Goal: Check status

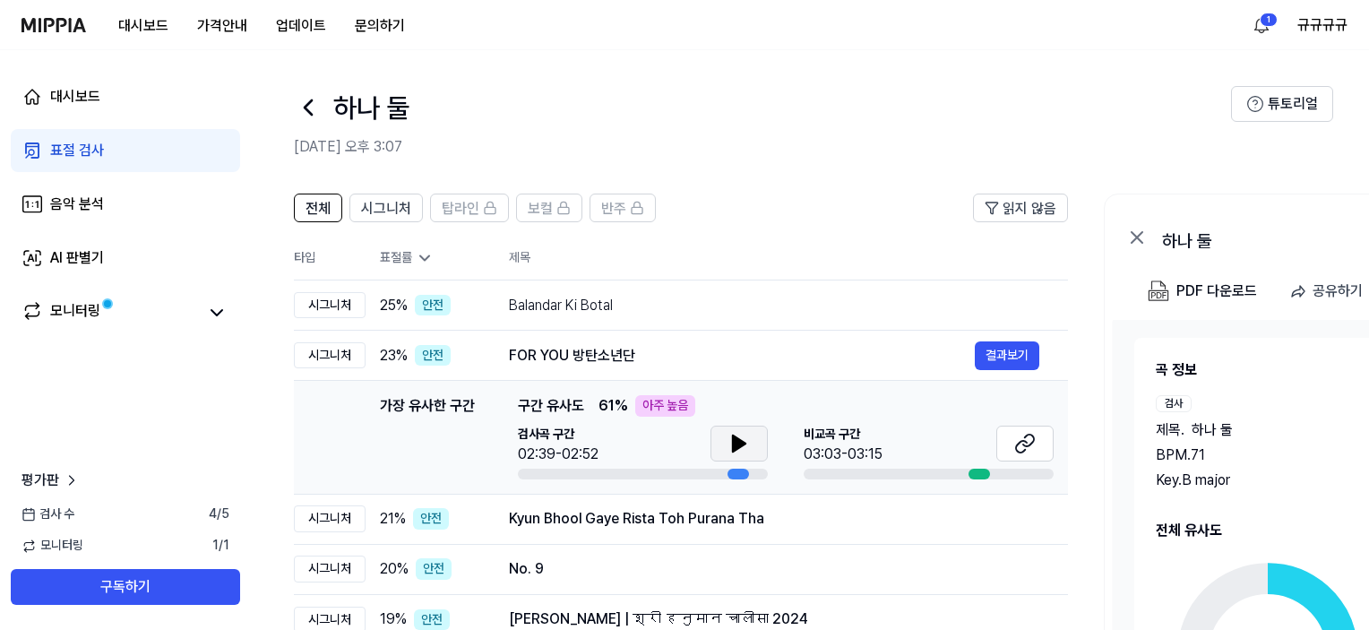
click at [753, 441] on button at bounding box center [738, 443] width 57 height 36
click at [749, 443] on icon at bounding box center [738, 443] width 21 height 21
click at [1036, 448] on button at bounding box center [1024, 443] width 57 height 36
click at [709, 310] on div "Balandar Ki Botal" at bounding box center [742, 305] width 466 height 21
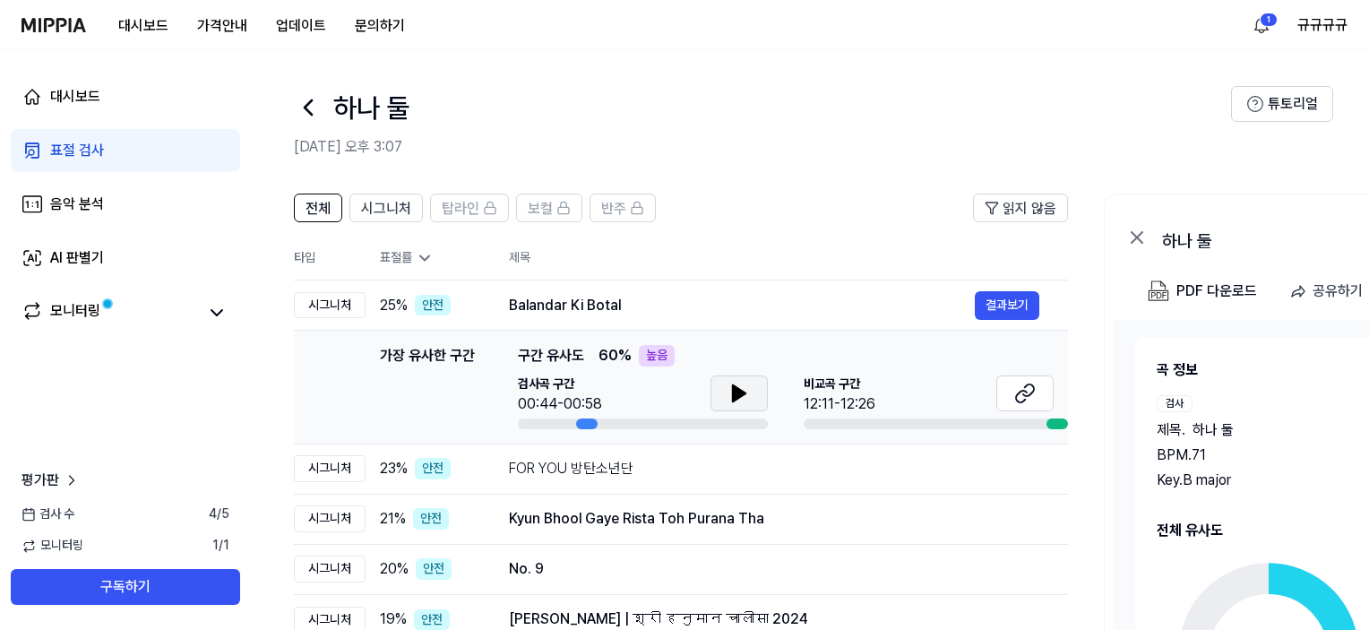
click at [733, 401] on icon at bounding box center [739, 393] width 13 height 16
click at [732, 401] on icon at bounding box center [738, 392] width 21 height 21
click at [1027, 401] on icon at bounding box center [1024, 392] width 21 height 21
click at [315, 213] on span "전체" at bounding box center [317, 208] width 25 height 21
click at [407, 207] on span "시그니처" at bounding box center [386, 208] width 50 height 21
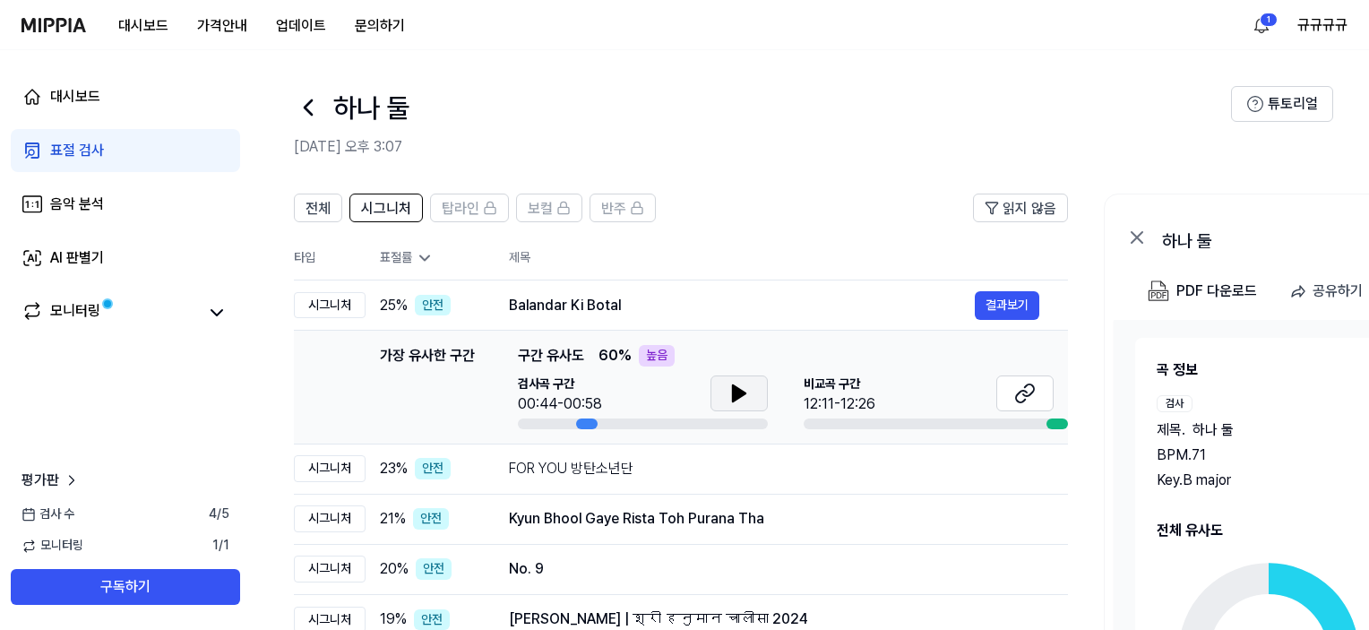
click at [412, 249] on div "표절률" at bounding box center [430, 258] width 100 height 18
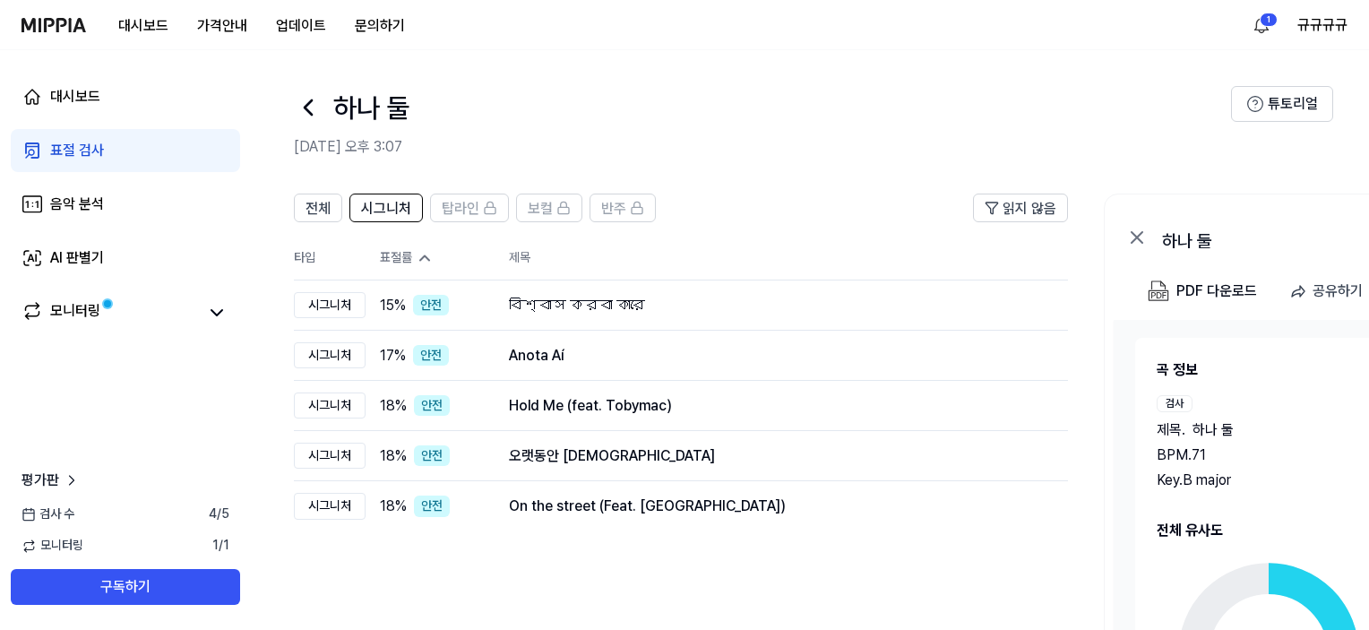
click at [415, 253] on div "표절률" at bounding box center [430, 258] width 100 height 18
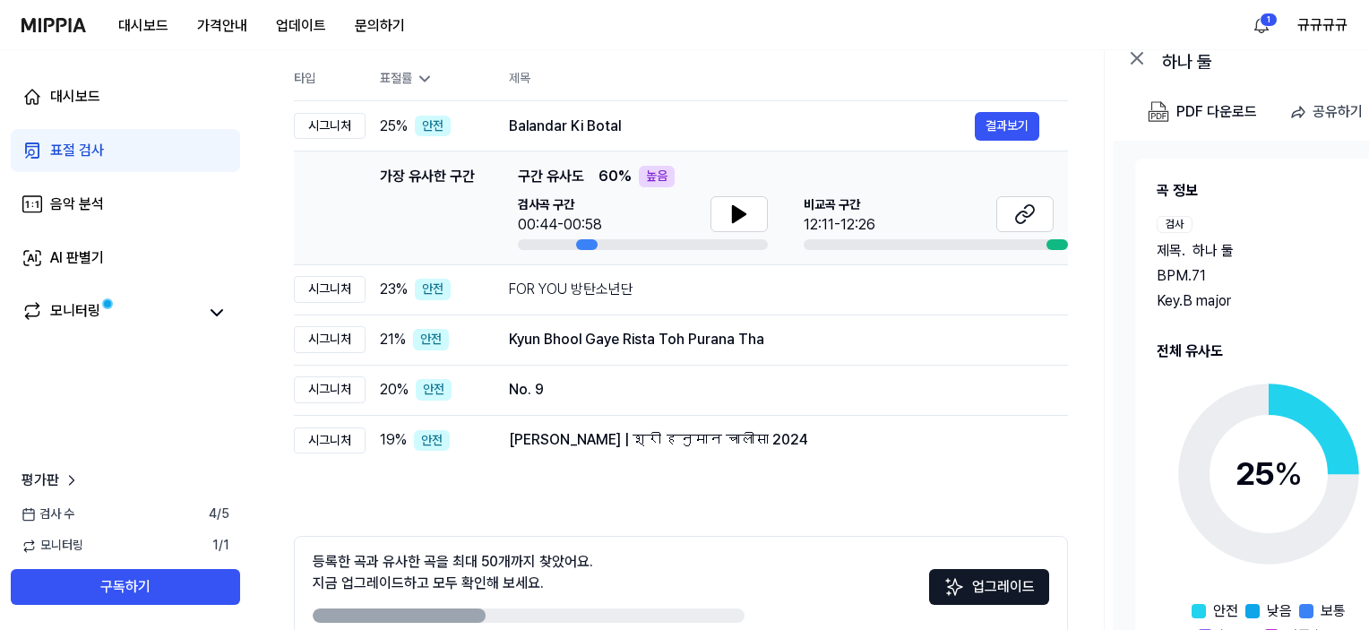
scroll to position [272, 0]
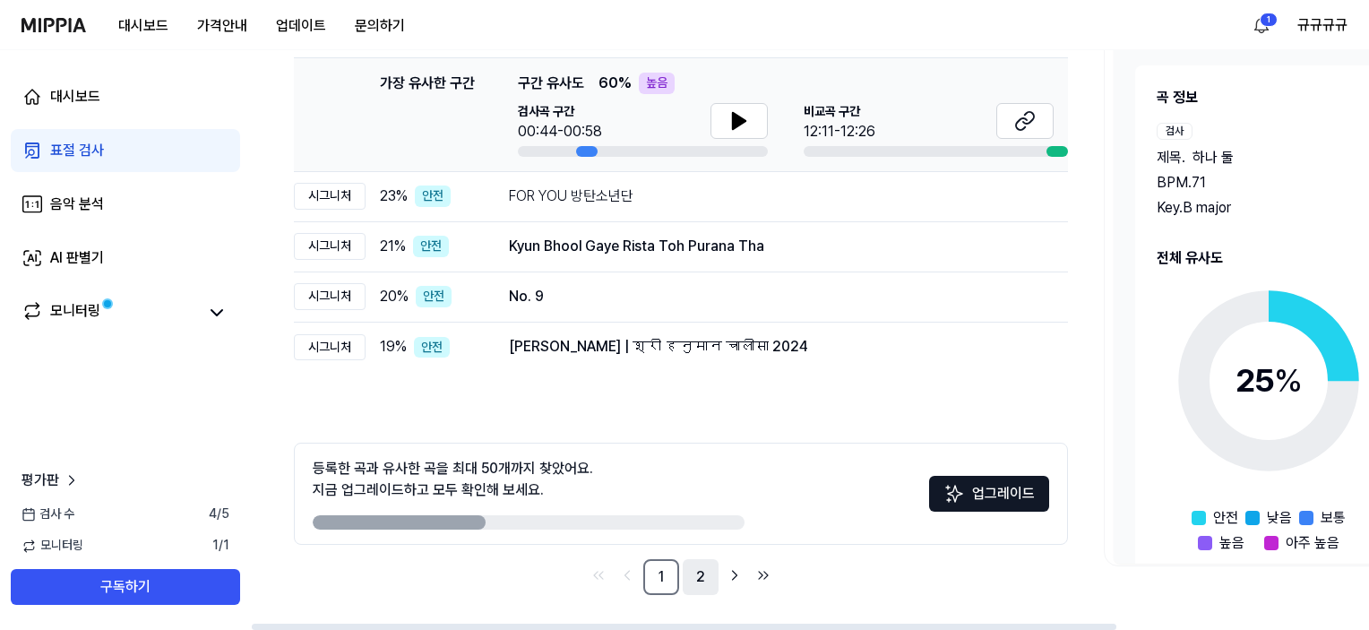
click at [699, 573] on link "2" at bounding box center [700, 577] width 36 height 36
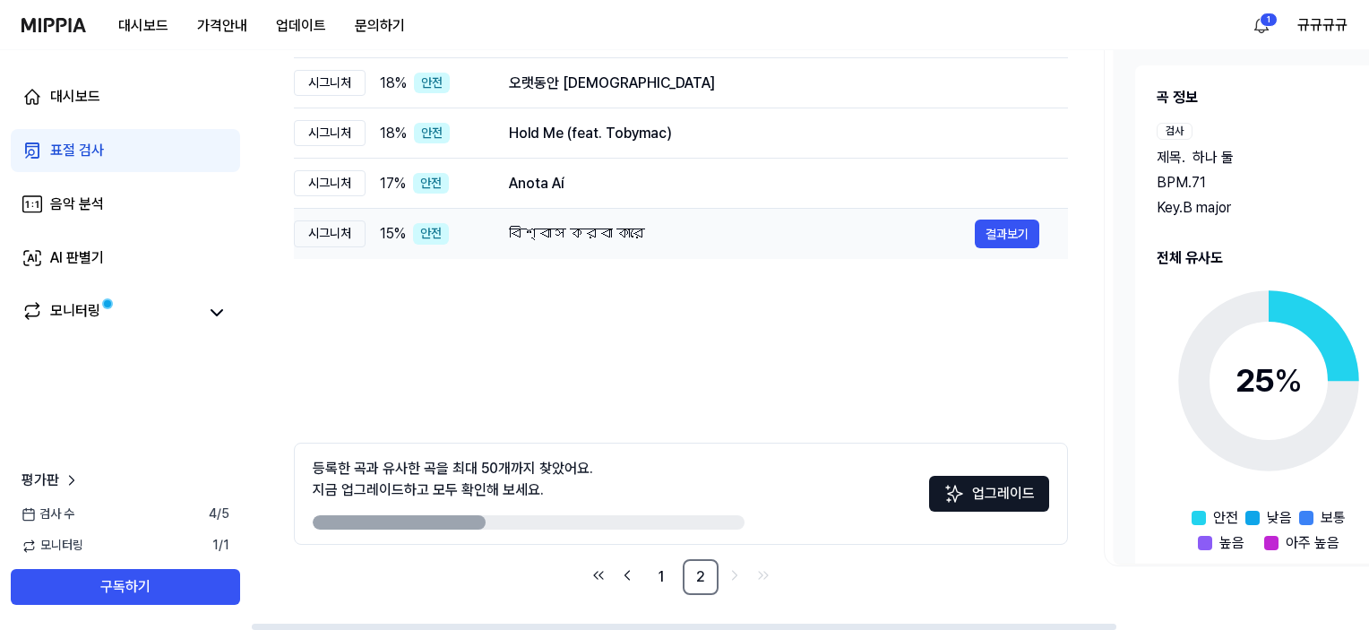
scroll to position [93, 0]
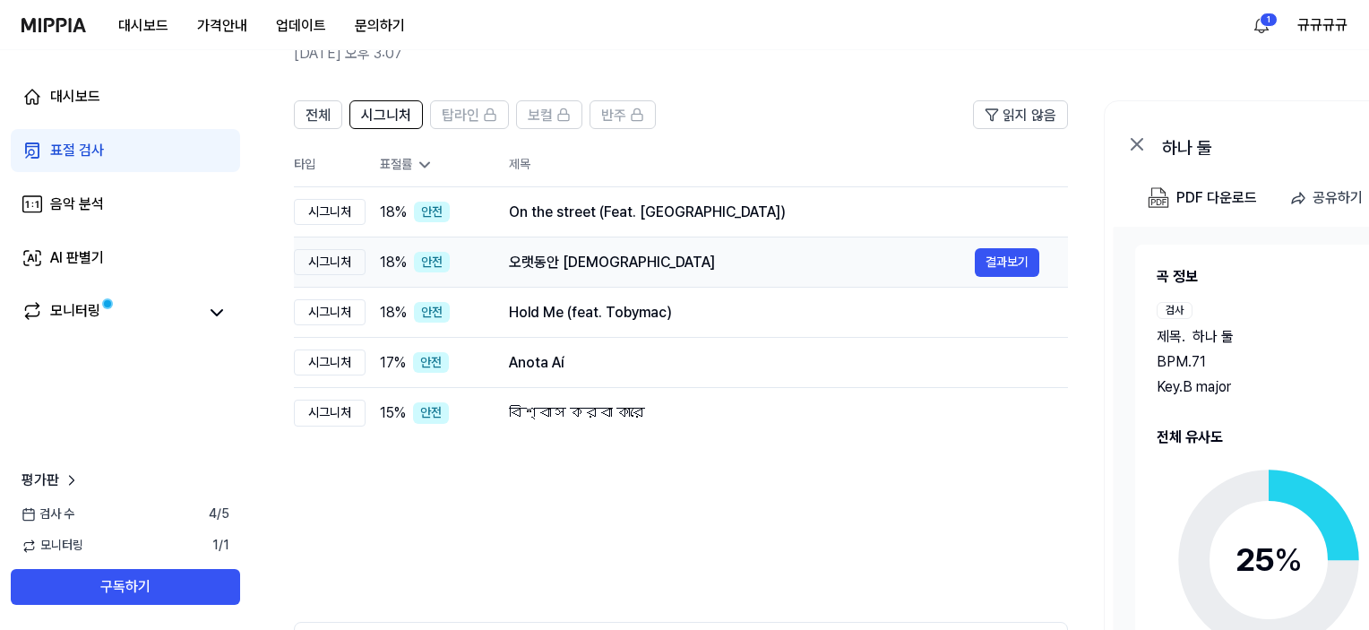
click at [583, 253] on div "오랫동안 [DEMOGRAPHIC_DATA]" at bounding box center [742, 262] width 466 height 21
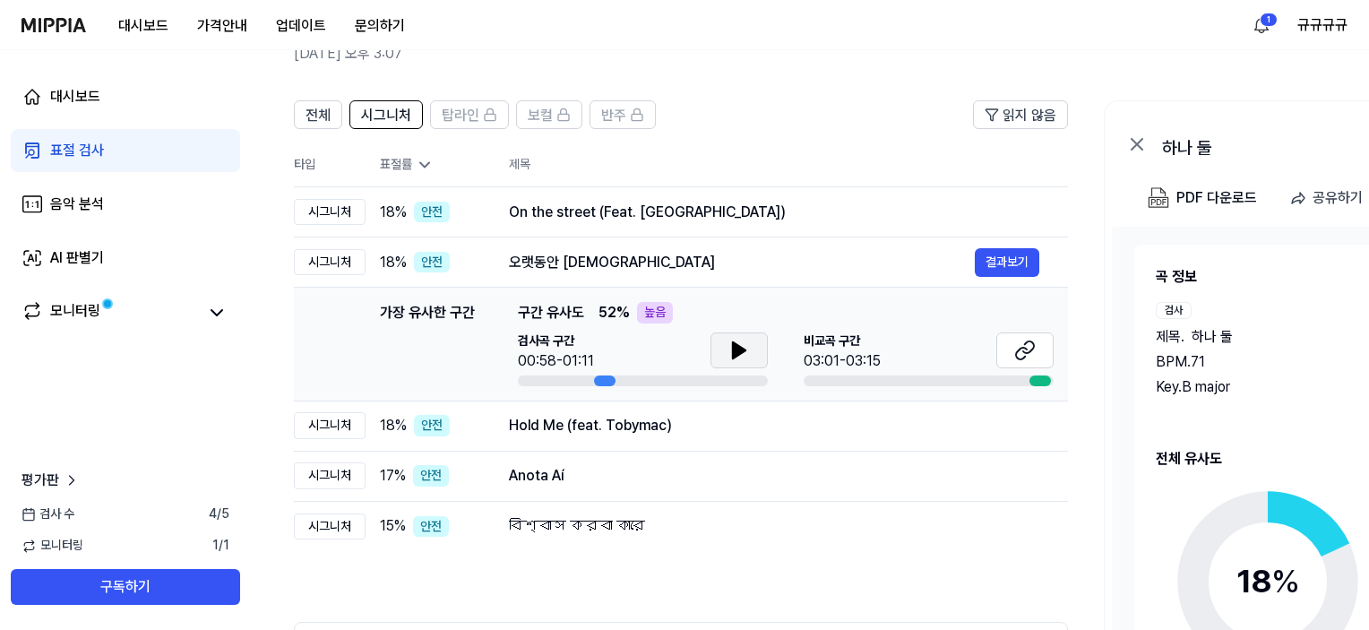
click at [734, 342] on icon at bounding box center [739, 350] width 13 height 16
click at [746, 347] on icon at bounding box center [738, 349] width 21 height 21
click at [1031, 354] on icon at bounding box center [1024, 349] width 21 height 21
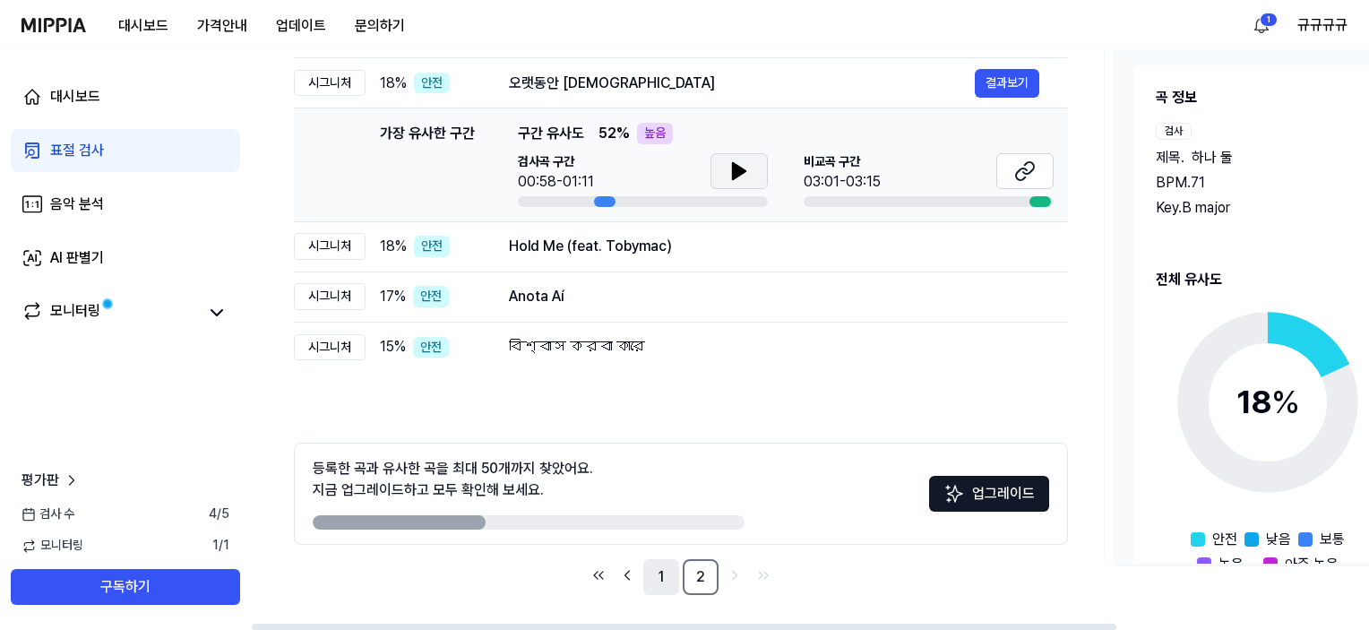
click at [656, 576] on link "1" at bounding box center [661, 577] width 36 height 36
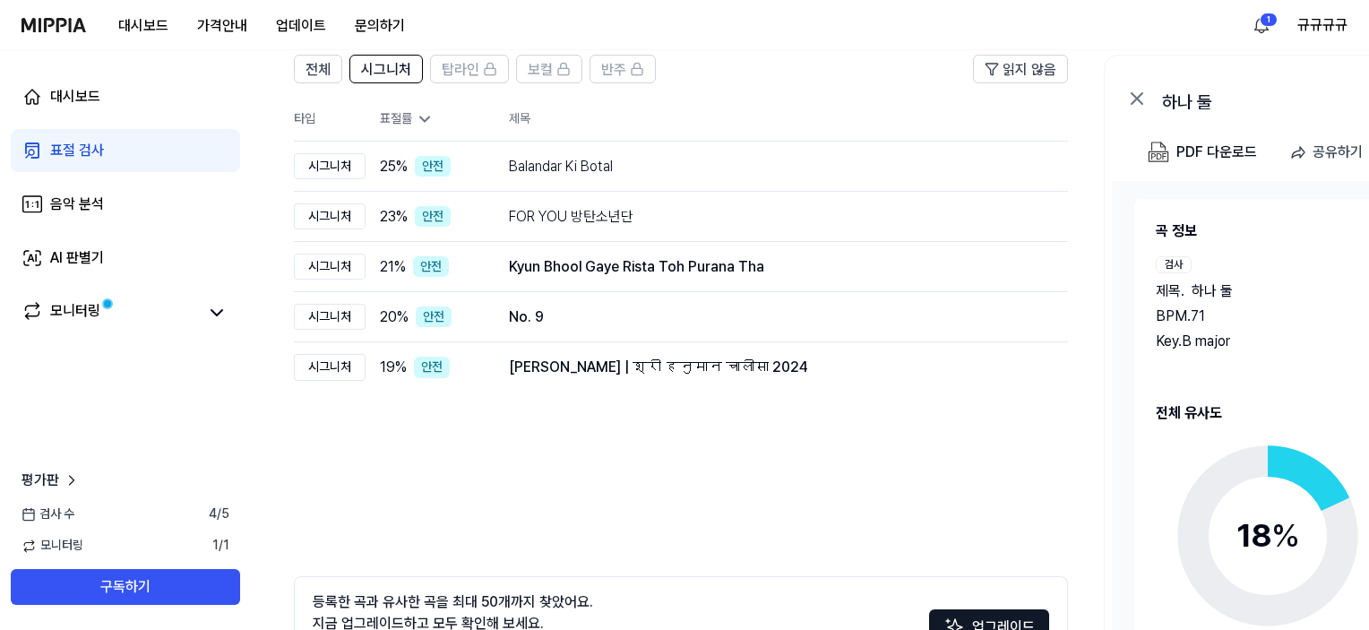
scroll to position [4, 0]
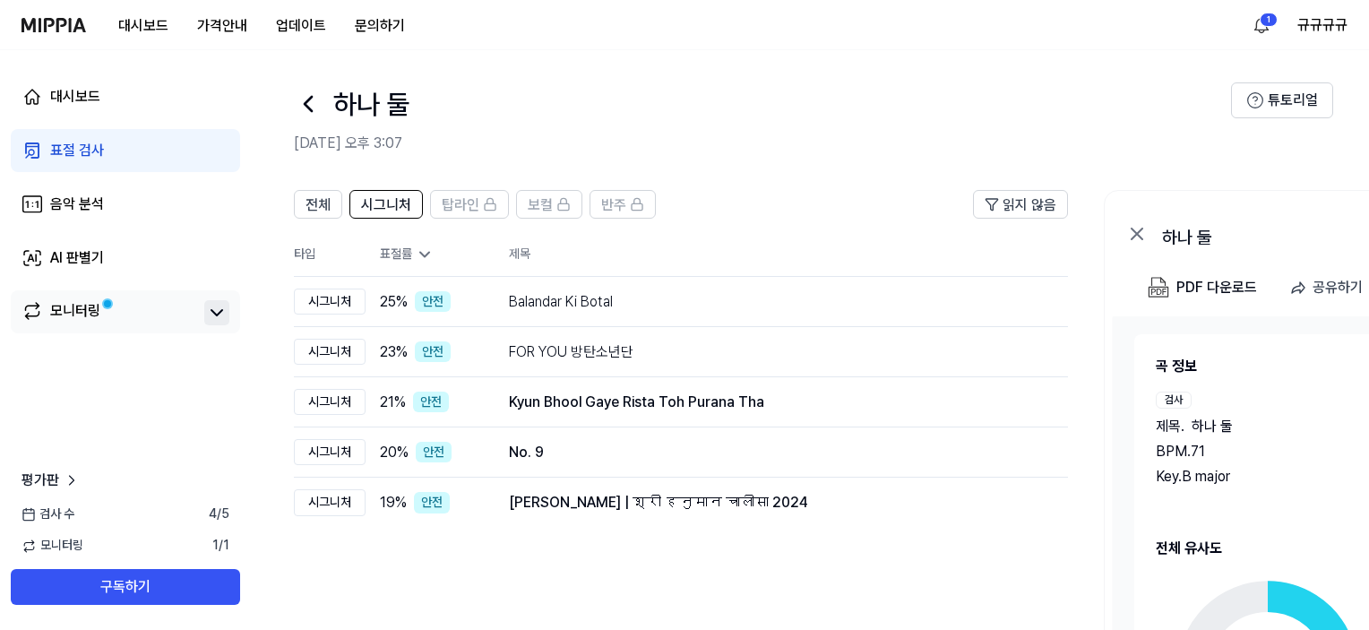
click at [220, 322] on icon at bounding box center [216, 312] width 21 height 21
click at [219, 321] on icon at bounding box center [216, 312] width 21 height 21
click at [478, 196] on div "탑라인" at bounding box center [470, 204] width 56 height 23
click at [613, 200] on span "반주" at bounding box center [613, 204] width 25 height 21
click at [491, 205] on icon at bounding box center [490, 204] width 14 height 14
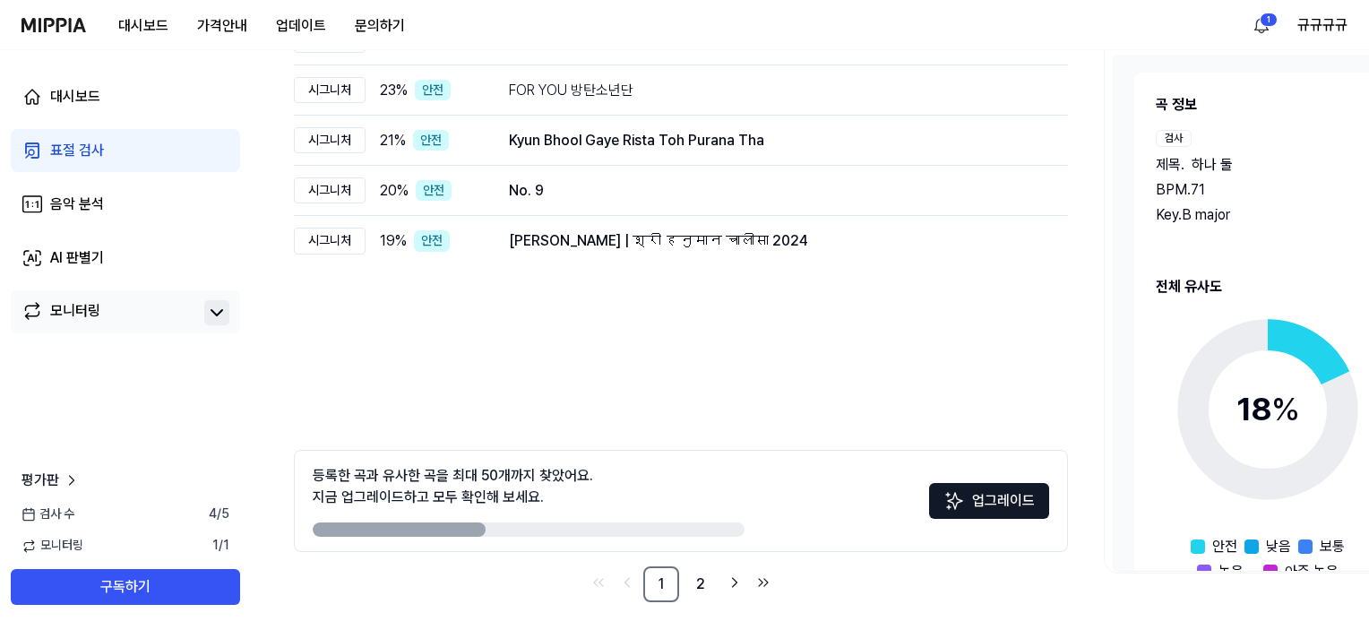
scroll to position [272, 0]
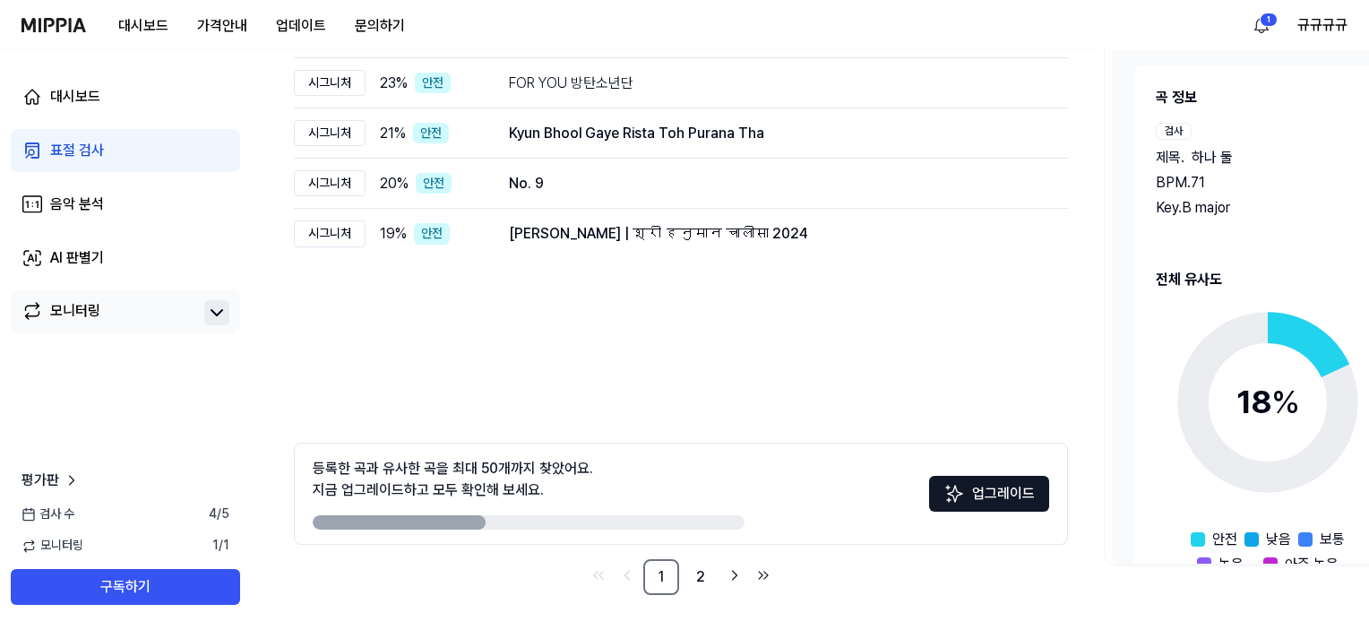
click at [65, 511] on span "검사 수" at bounding box center [47, 514] width 53 height 18
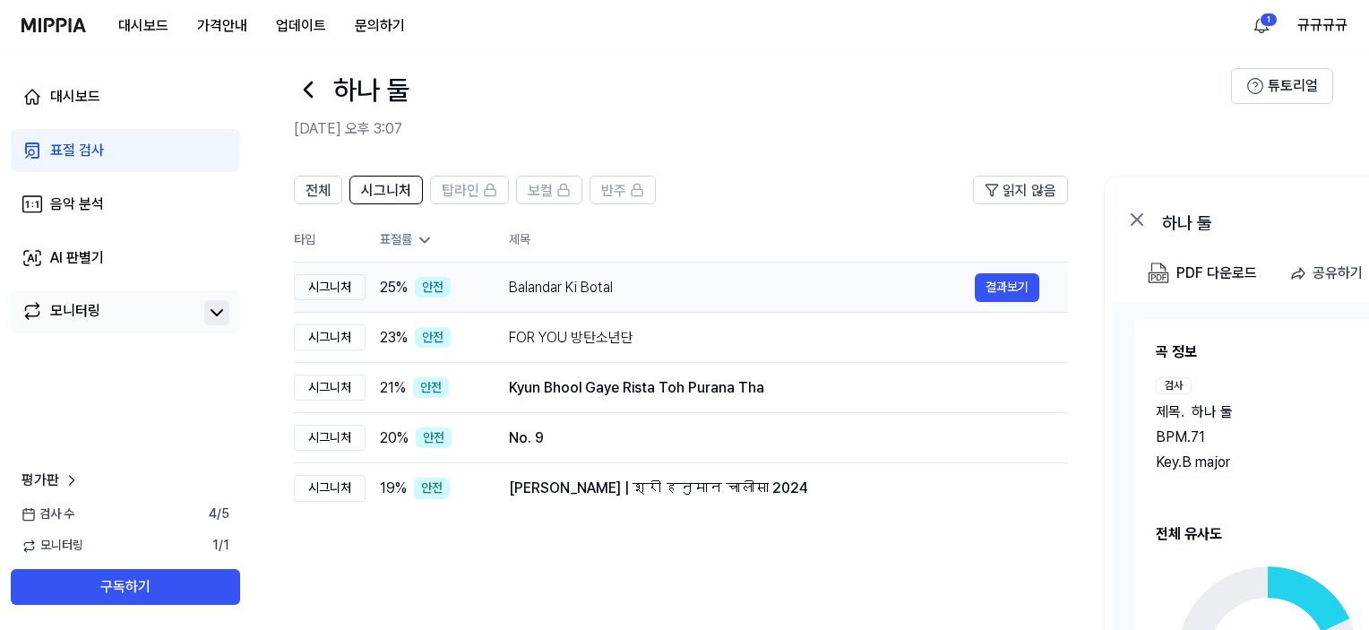
scroll to position [0, 0]
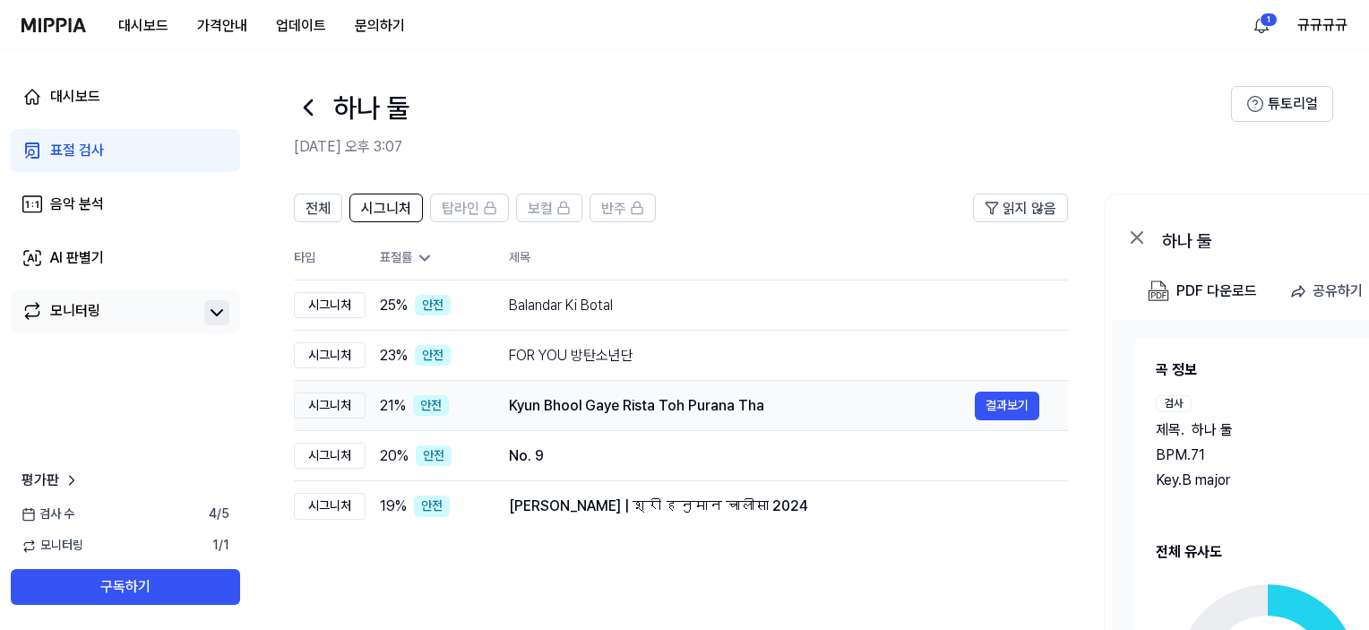
click at [621, 393] on div "Kyun Bhool Gaye Rista Toh Purana Tha 결과보기" at bounding box center [774, 405] width 530 height 29
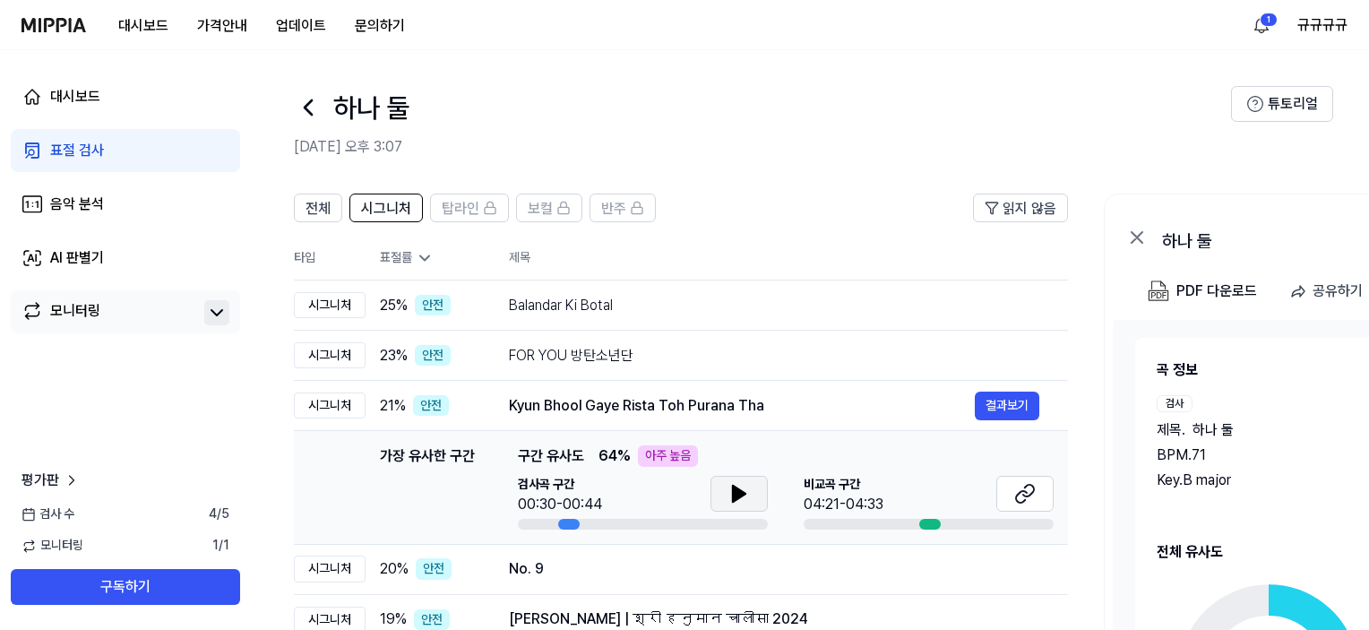
click at [751, 491] on button at bounding box center [738, 494] width 57 height 36
click at [749, 494] on icon at bounding box center [738, 493] width 21 height 21
click at [1025, 500] on icon at bounding box center [1021, 497] width 11 height 12
click at [1268, 23] on html "대시보드 가격안내 업데이트 문의하기 1 규규규규 대시보드 표절 검사 음악 분석 AI 판별기 모니터링 평가판 검사 [DATE] 모니터링 1 / …" at bounding box center [684, 315] width 1369 height 630
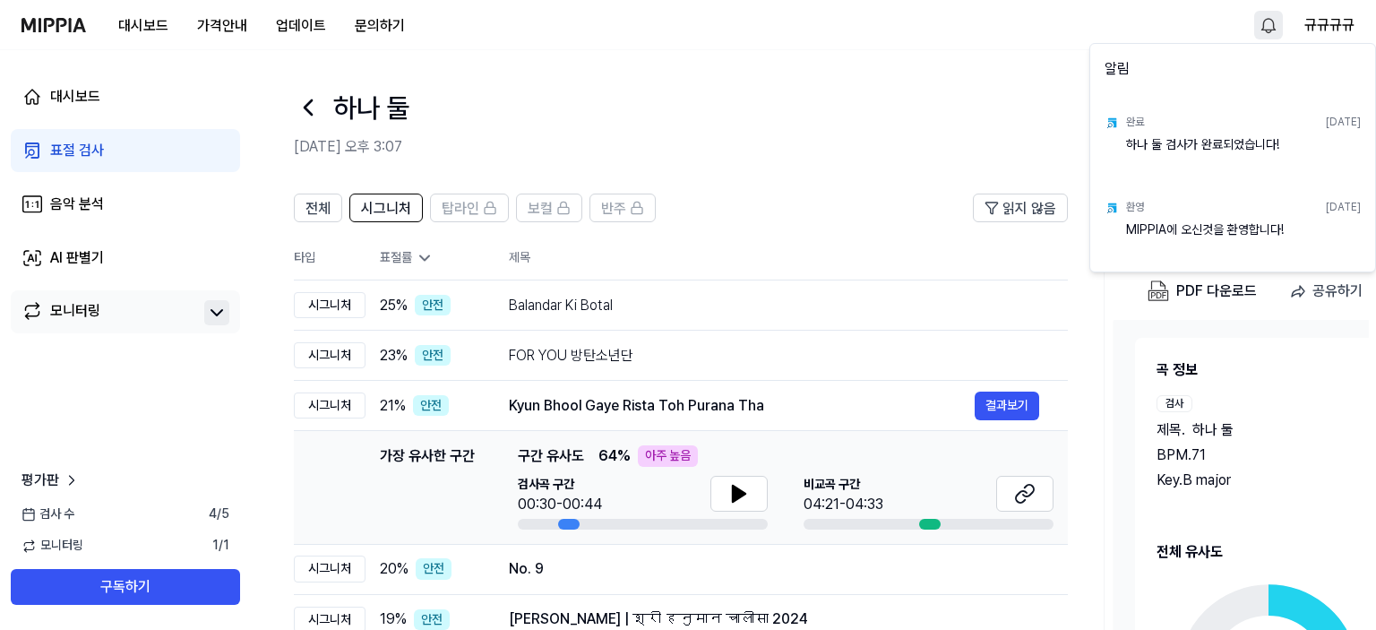
click at [1339, 24] on html "대시보드 가격안내 업데이트 문의하기 규규규규 대시보드 표절 검사 음악 분석 AI 판별기 모니터링 평가판 검사 [DATE] 모니터링 1 / 1 …" at bounding box center [688, 315] width 1376 height 630
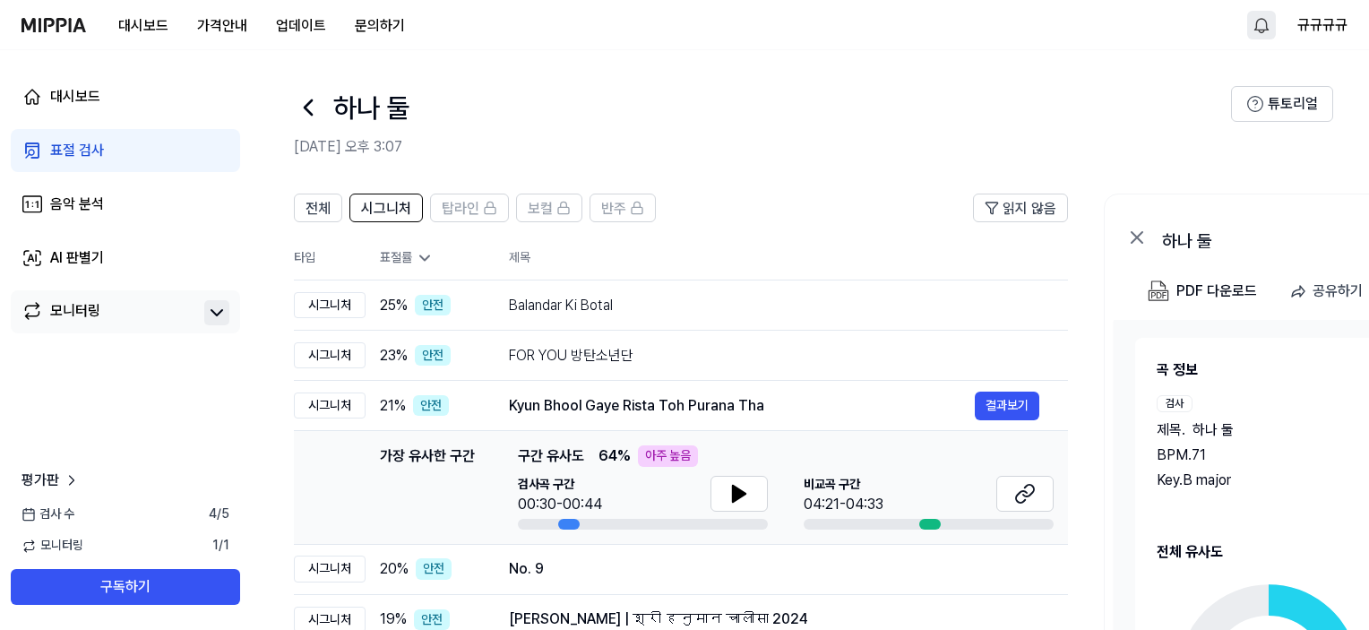
click at [1339, 24] on button "규규규규" at bounding box center [1322, 24] width 50 height 21
click at [1145, 153] on button "로그아웃" at bounding box center [1232, 153] width 206 height 18
